Goal: Information Seeking & Learning: Learn about a topic

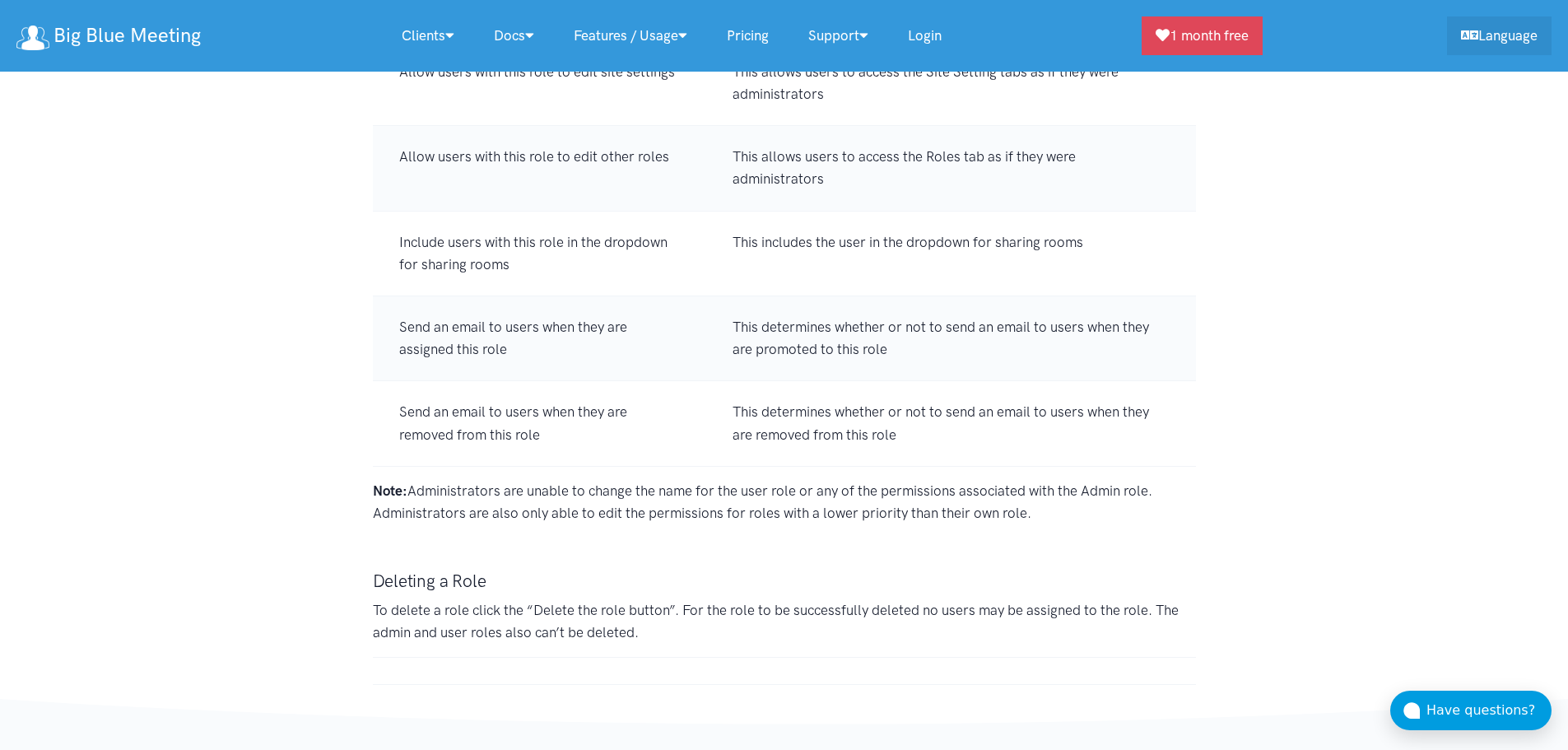
scroll to position [12651, 0]
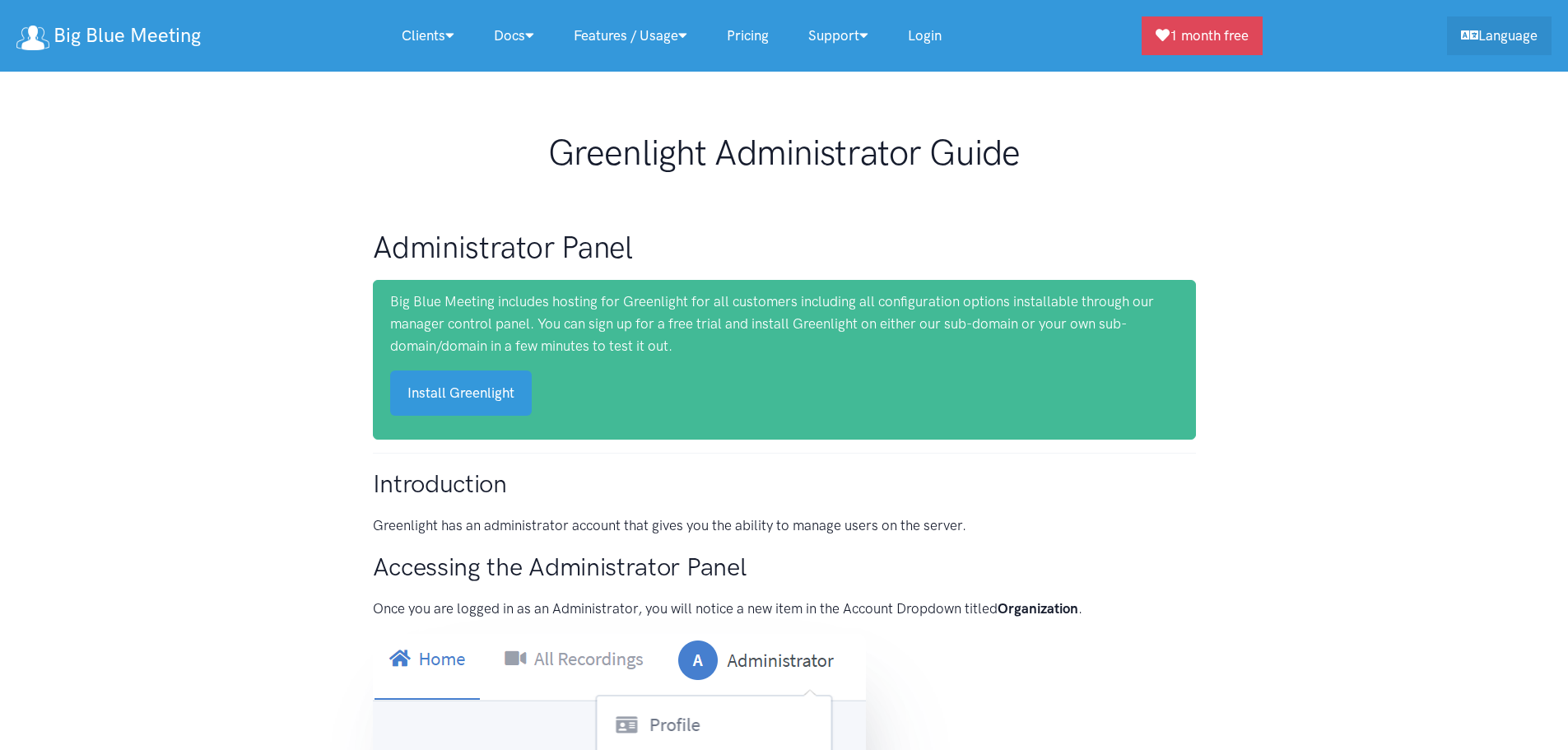
scroll to position [1894, 0]
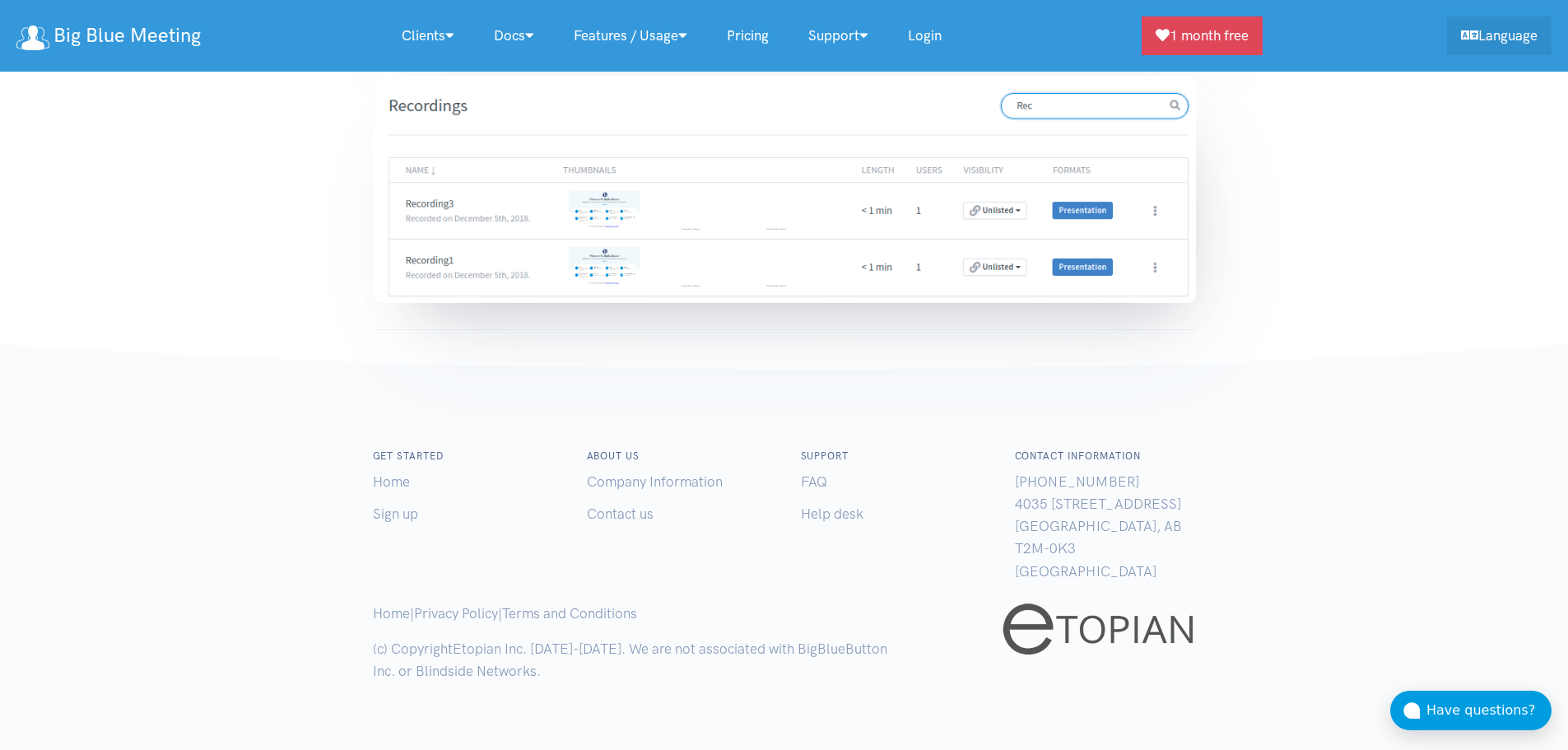
scroll to position [10299, 0]
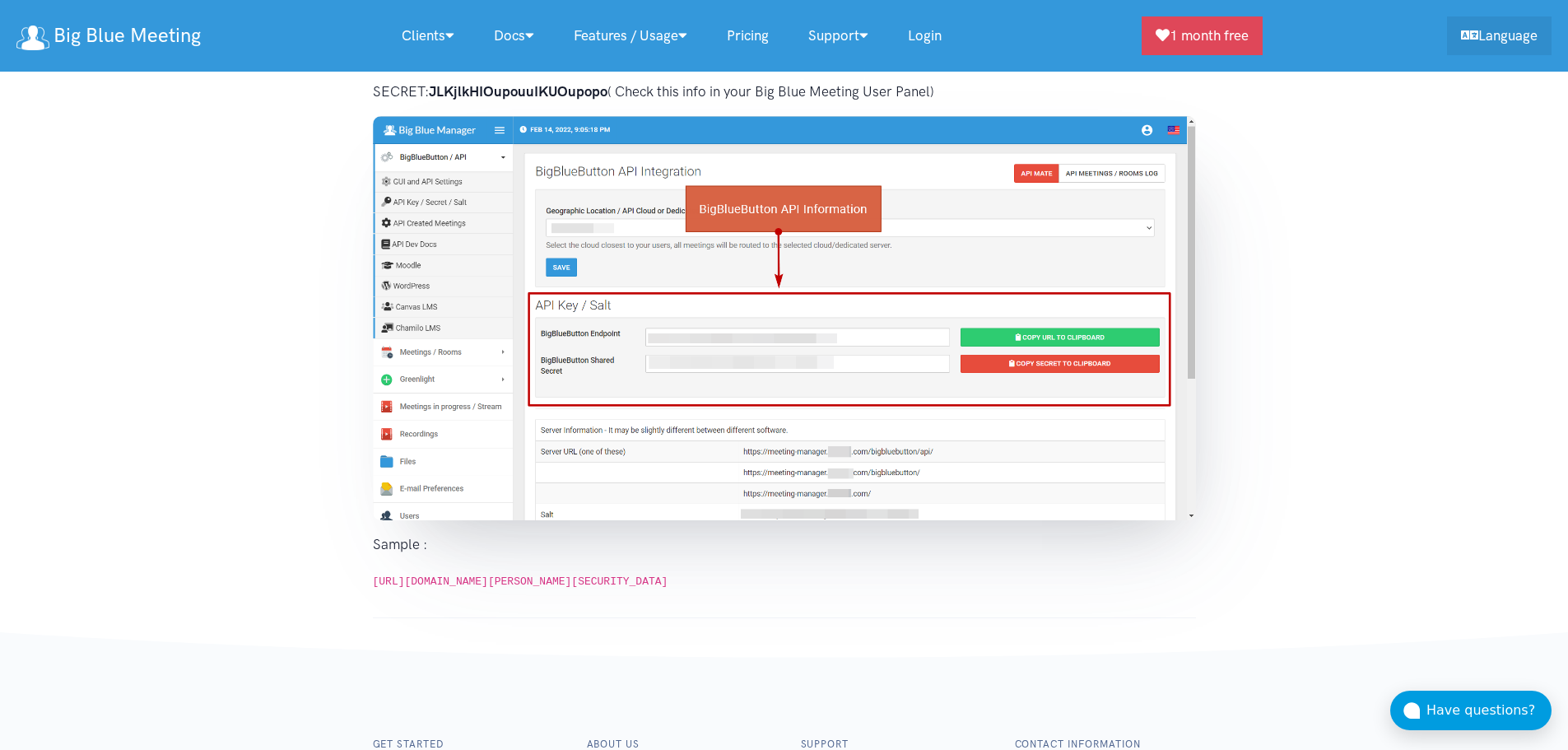
scroll to position [2512, 0]
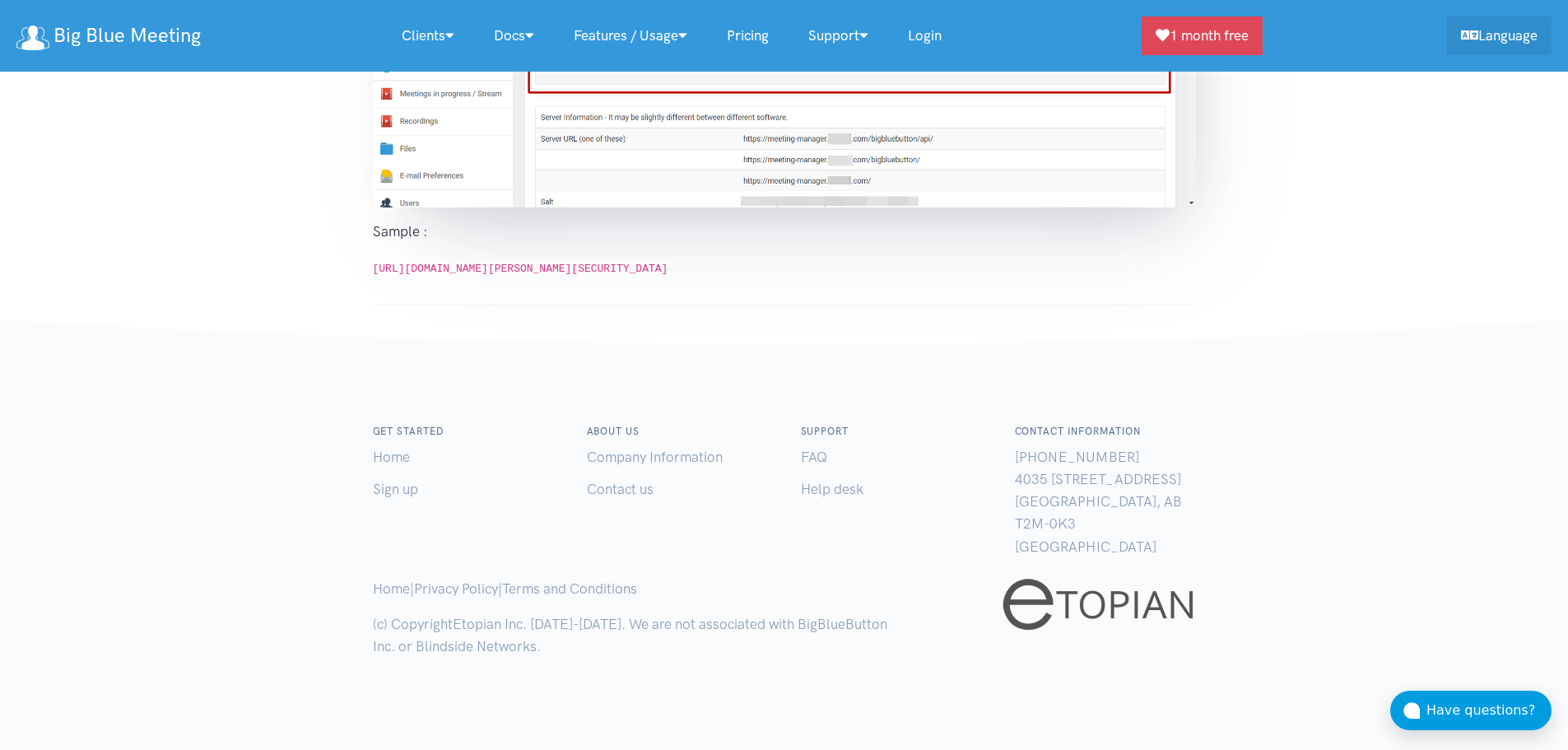
drag, startPoint x: 373, startPoint y: 266, endPoint x: 774, endPoint y: 293, distance: 401.9
click at [774, 279] on p "https://manager.bigbluemeeting.com/bigbluebutton/api/join?fullName=John+Smith&m…" at bounding box center [784, 268] width 823 height 22
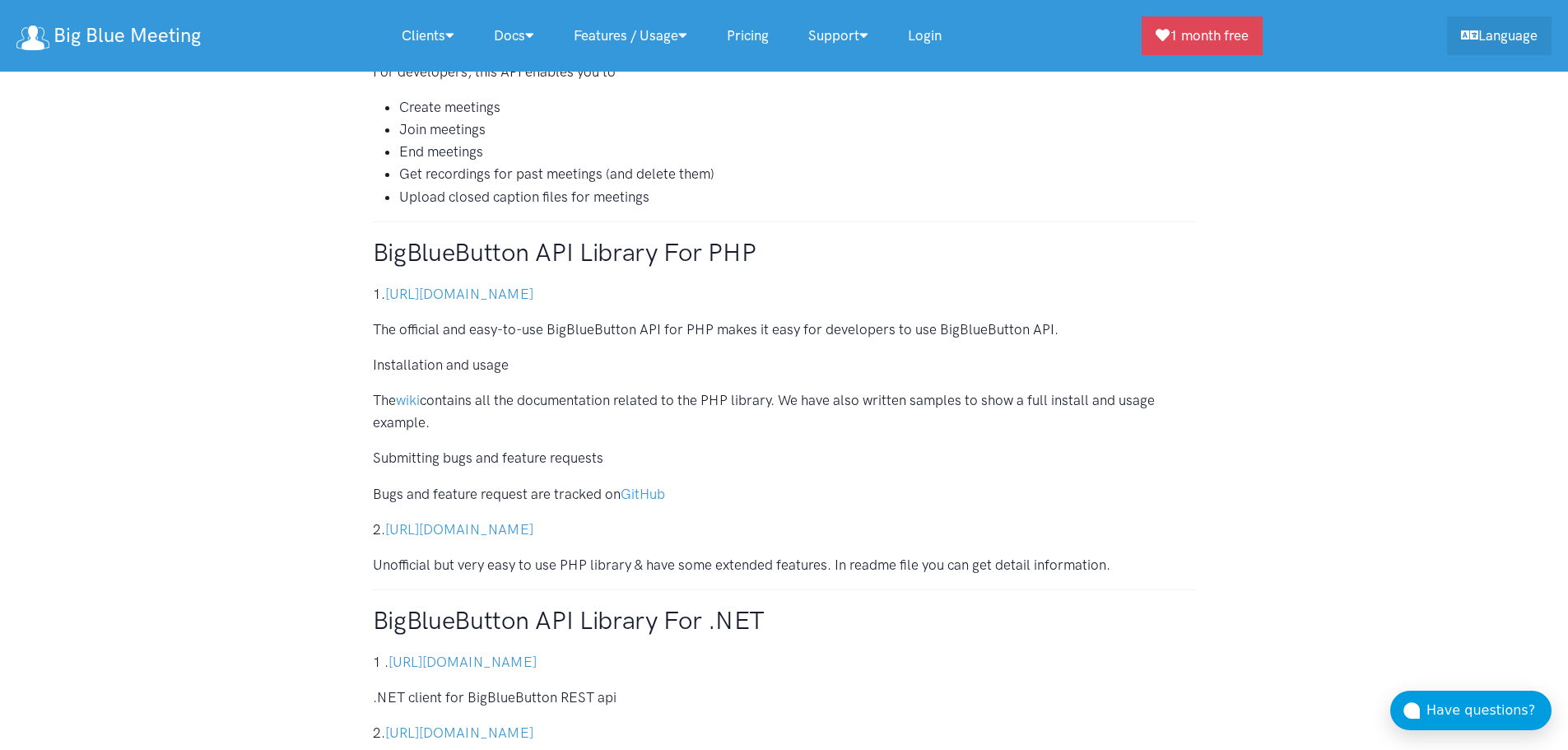
scroll to position [535, 0]
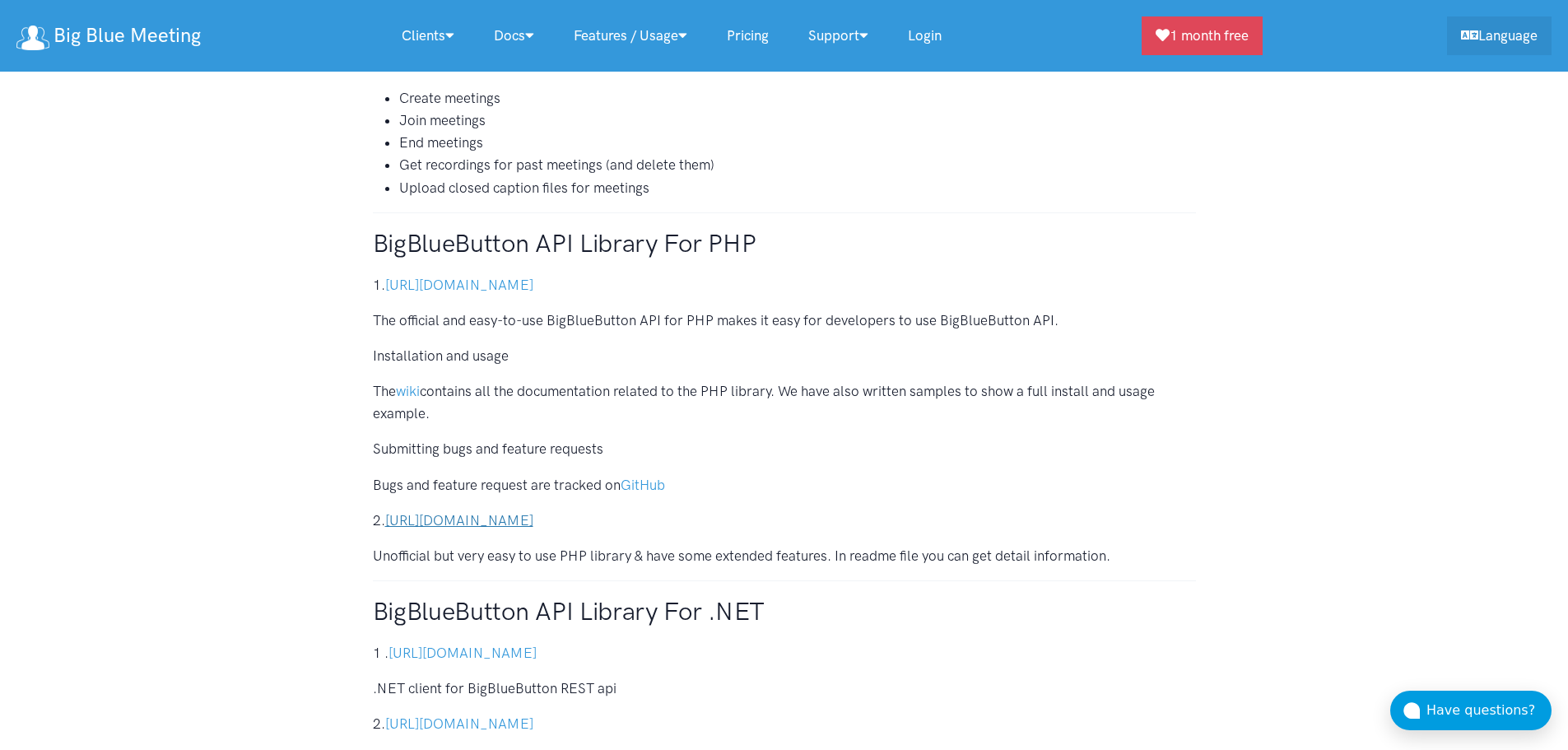
click at [533, 512] on link "https://github.com/littleredbutton/bigbluebutton-api-php" at bounding box center [459, 520] width 149 height 16
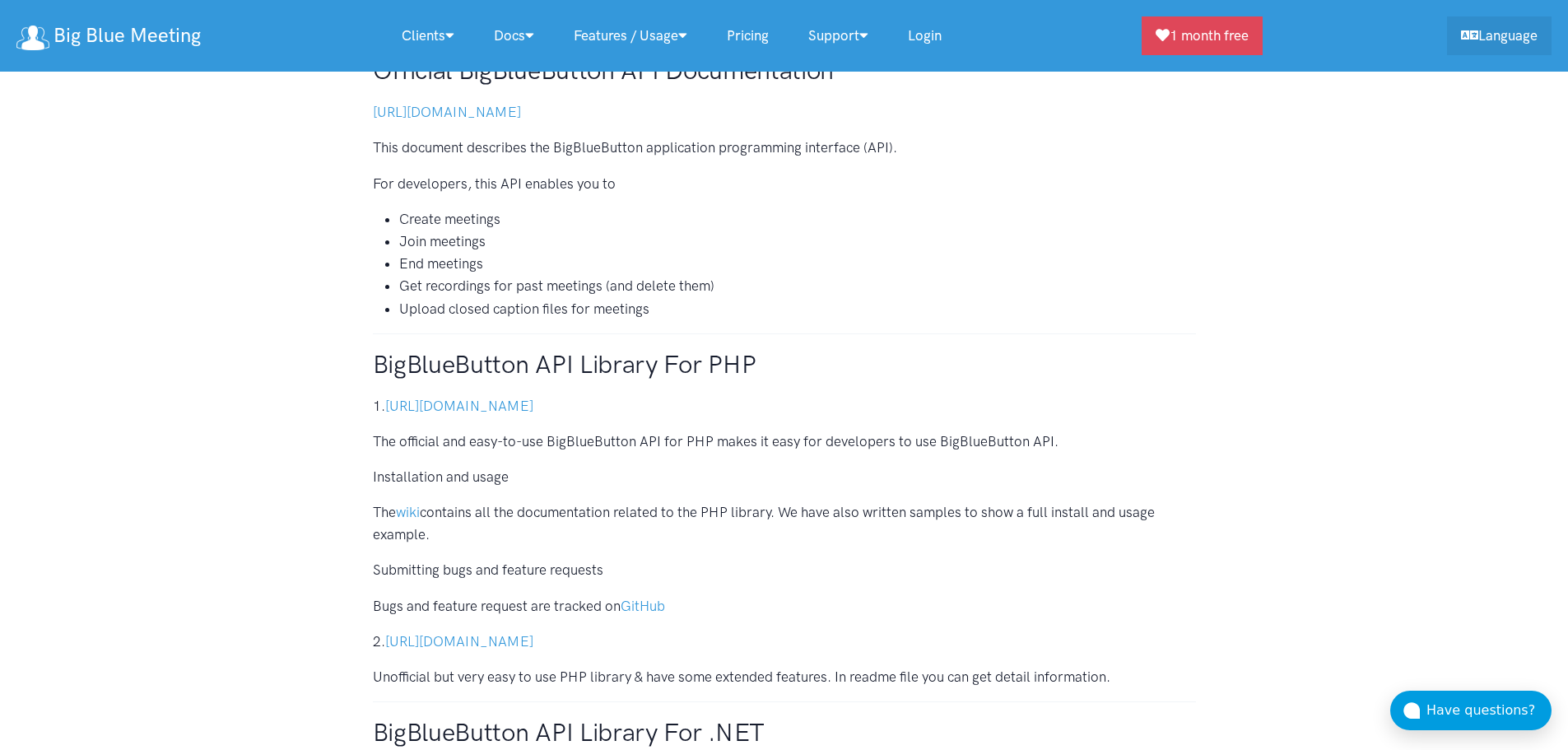
scroll to position [123, 0]
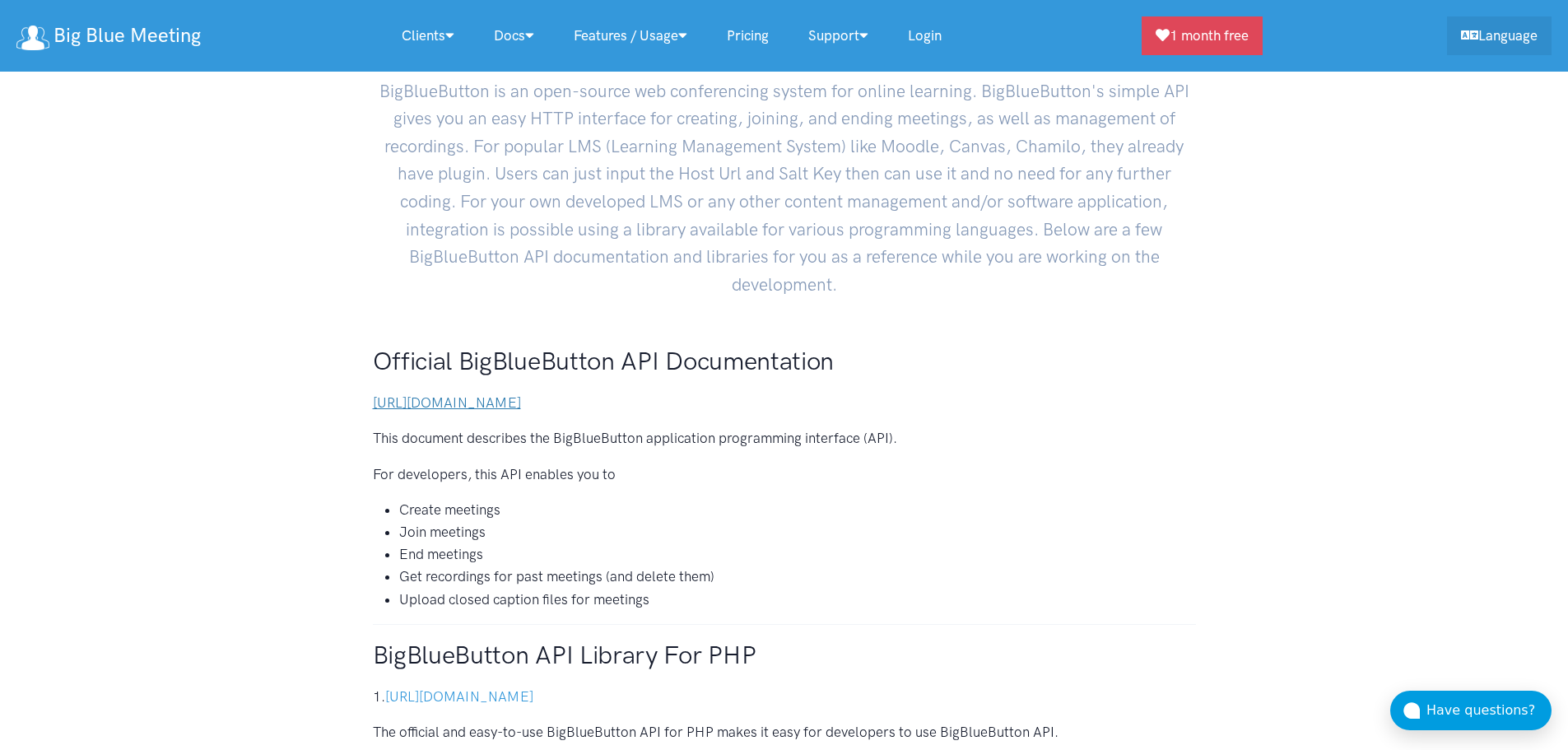
click at [483, 404] on link "https://docs.bigbluebutton.org/dev/api.html#API_" at bounding box center [447, 403] width 149 height 16
